Goal: Find specific fact

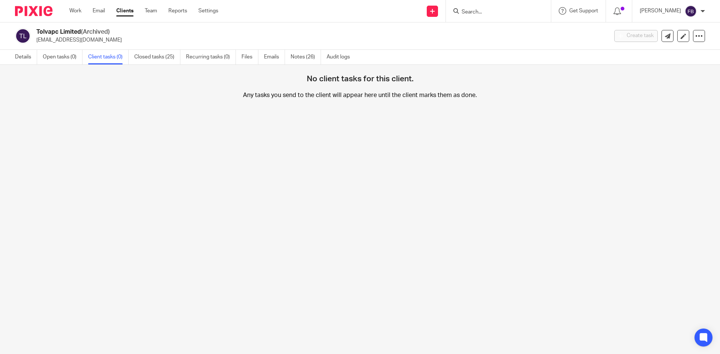
click at [516, 8] on form at bounding box center [501, 10] width 80 height 9
click at [513, 12] on input "Search" at bounding box center [494, 12] width 67 height 7
click at [506, 11] on input "Search" at bounding box center [494, 12] width 67 height 7
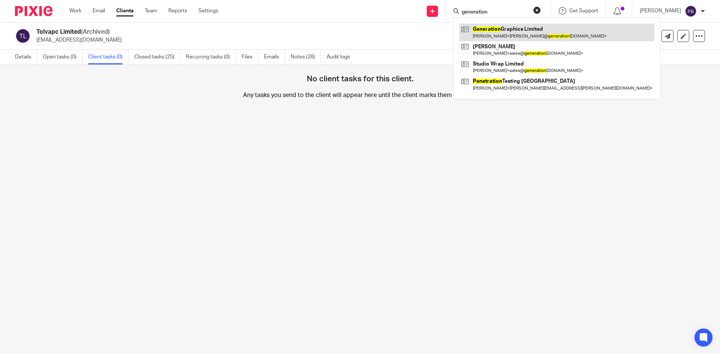
type input "generation"
click at [512, 33] on link at bounding box center [556, 32] width 195 height 17
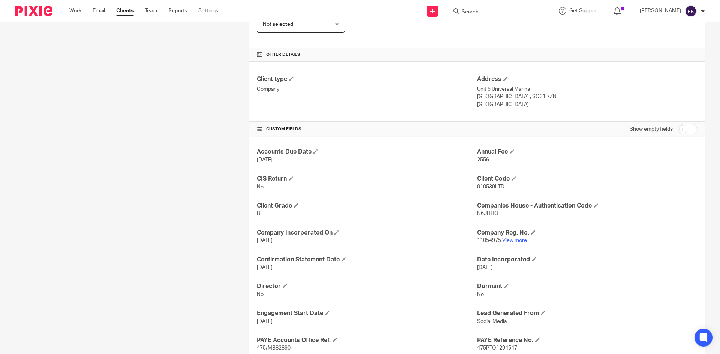
scroll to position [187, 0]
click at [510, 208] on h4 "Companies House - Authentication Code" at bounding box center [587, 205] width 220 height 8
click at [507, 213] on p "N6JHHQ" at bounding box center [587, 211] width 220 height 7
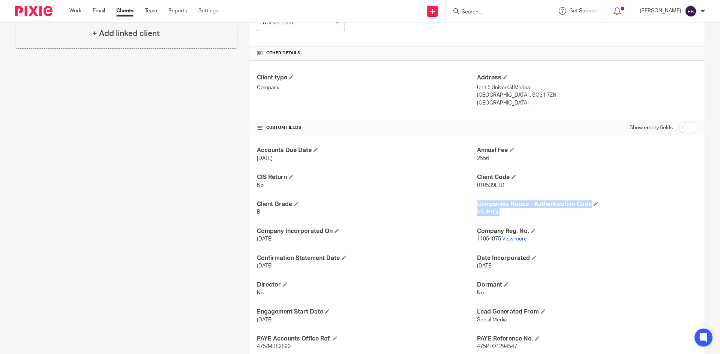
drag, startPoint x: 508, startPoint y: 214, endPoint x: 471, endPoint y: 211, distance: 36.9
click at [499, 208] on h4 "Companies House - Authentication Code" at bounding box center [587, 205] width 220 height 8
drag, startPoint x: 504, startPoint y: 208, endPoint x: 487, endPoint y: 212, distance: 17.0
click at [477, 214] on div "Companies House - Authentication Code N6JHHQ" at bounding box center [587, 209] width 220 height 16
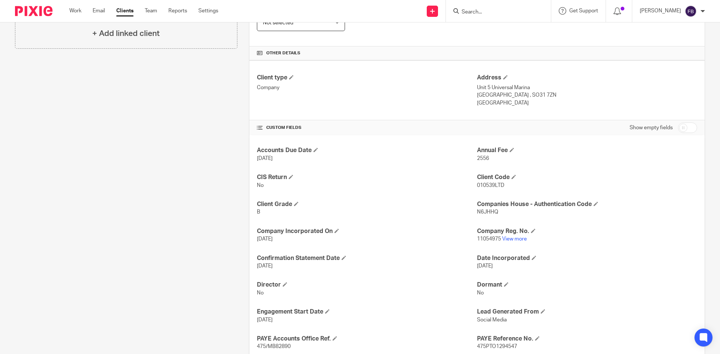
click at [500, 210] on p "N6JHHQ" at bounding box center [587, 211] width 220 height 7
drag, startPoint x: 500, startPoint y: 210, endPoint x: 479, endPoint y: 207, distance: 21.2
click at [477, 214] on p "N6JHHQ" at bounding box center [587, 211] width 220 height 7
copy p "N6JHHQ"
click at [498, 239] on p "11054975 View more" at bounding box center [587, 238] width 220 height 7
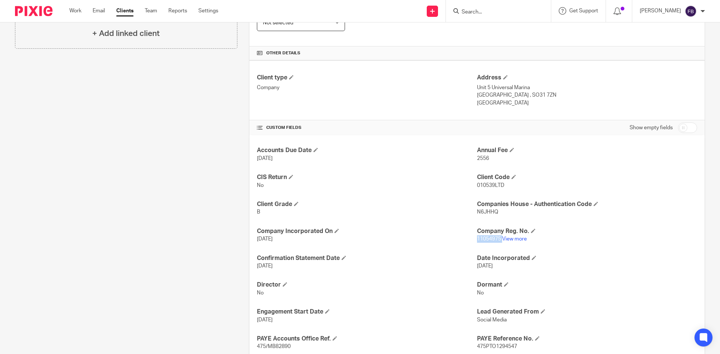
drag, startPoint x: 497, startPoint y: 239, endPoint x: 478, endPoint y: 242, distance: 19.7
click at [478, 242] on p "11054975 View more" at bounding box center [587, 238] width 220 height 7
copy p "11054975"
click at [489, 13] on input "Search" at bounding box center [494, 12] width 67 height 7
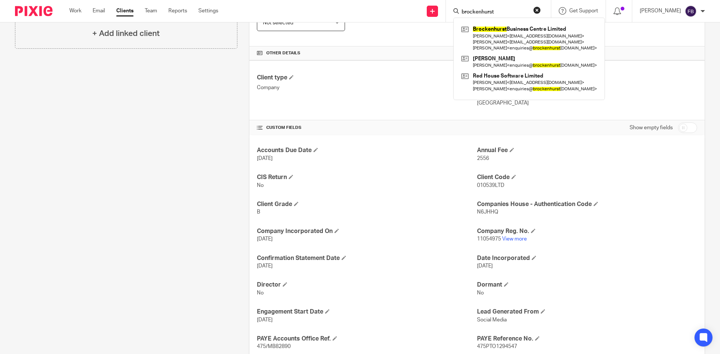
type input "brockenhurst"
click button "submit" at bounding box center [0, 0] width 0 height 0
